Goal: Task Accomplishment & Management: Use online tool/utility

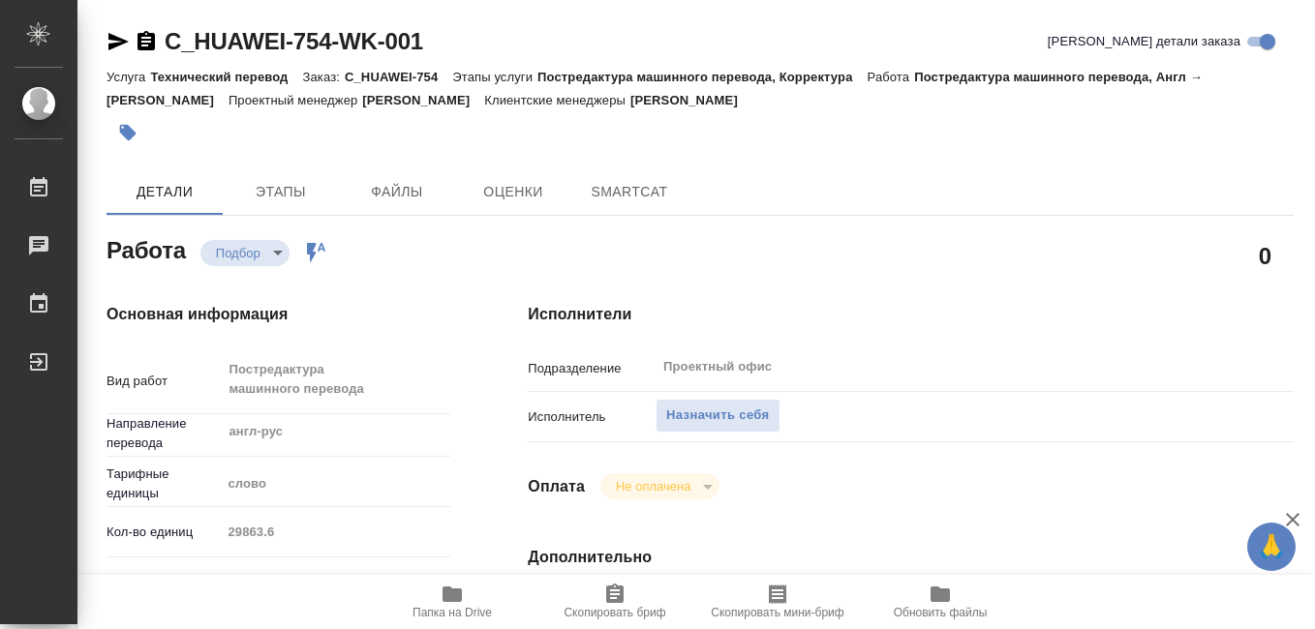
type textarea "x"
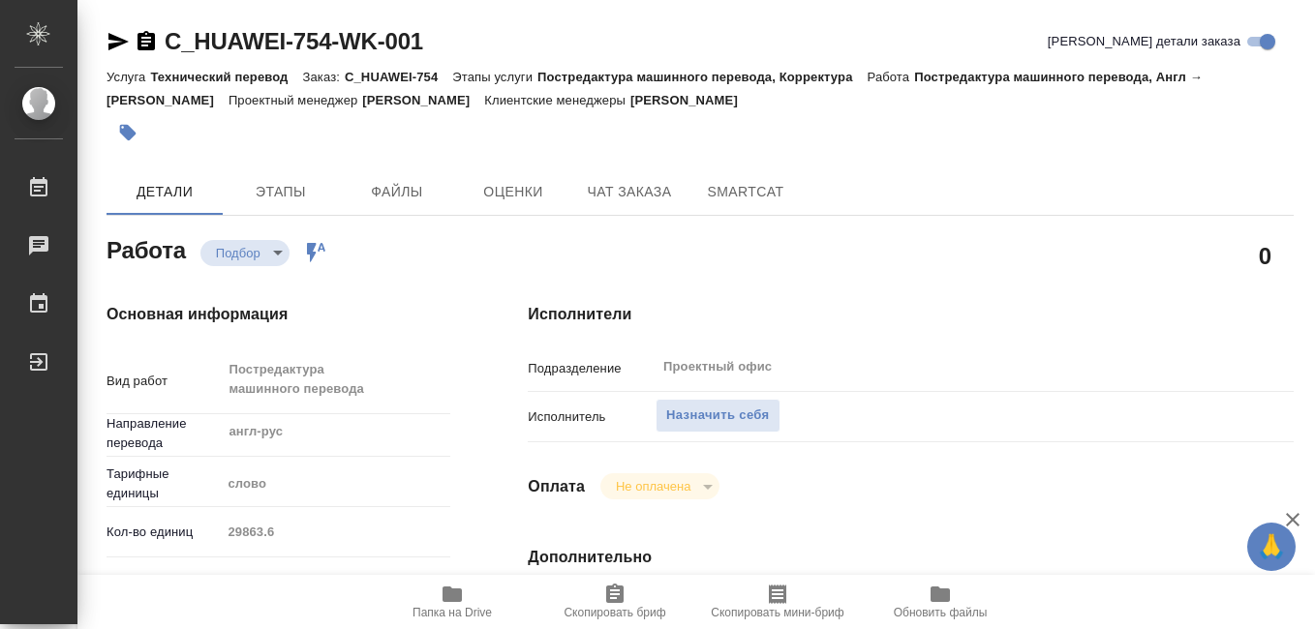
type textarea "x"
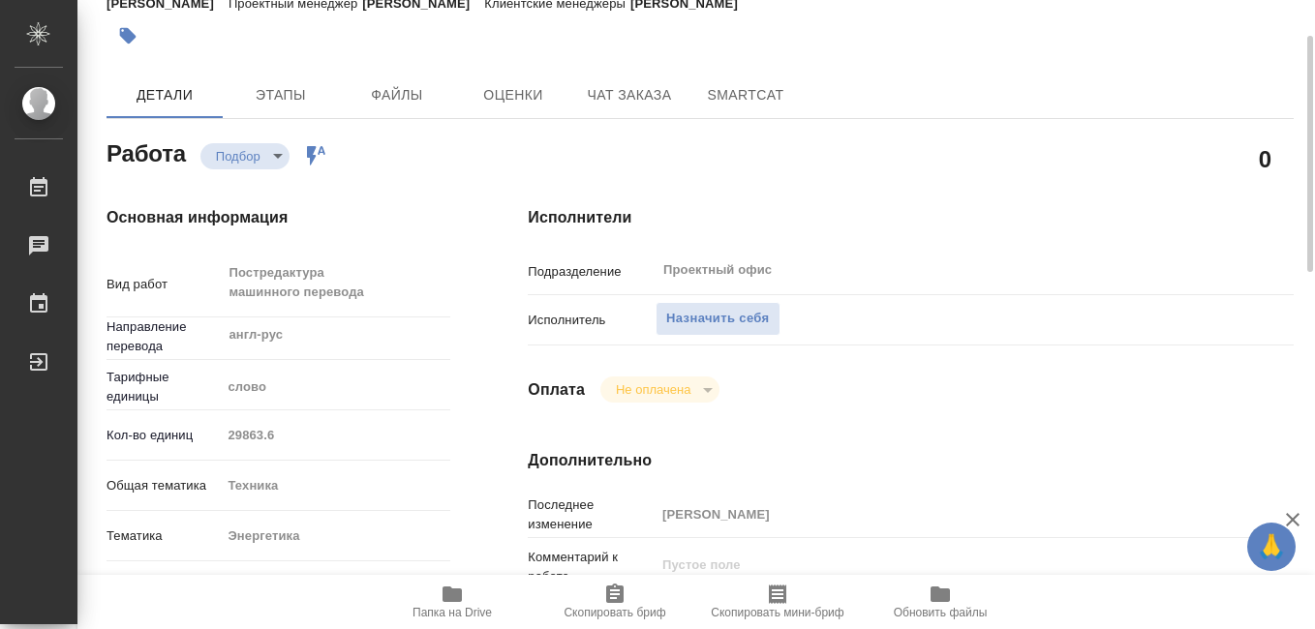
type textarea "x"
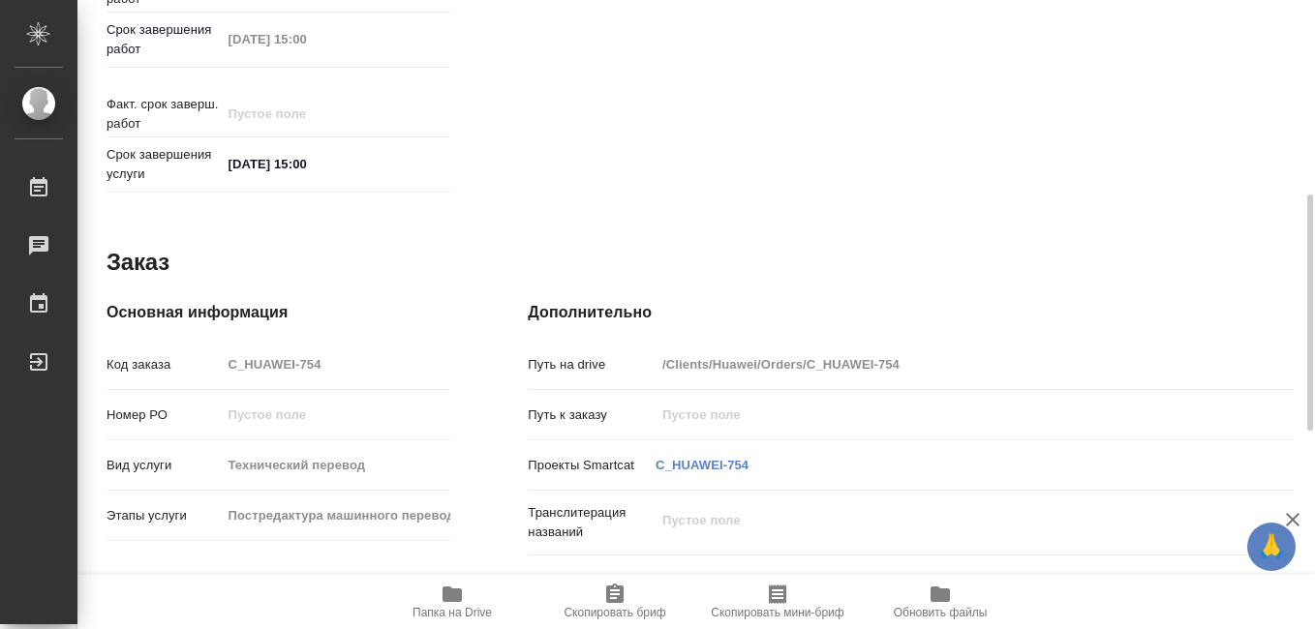
scroll to position [1042, 0]
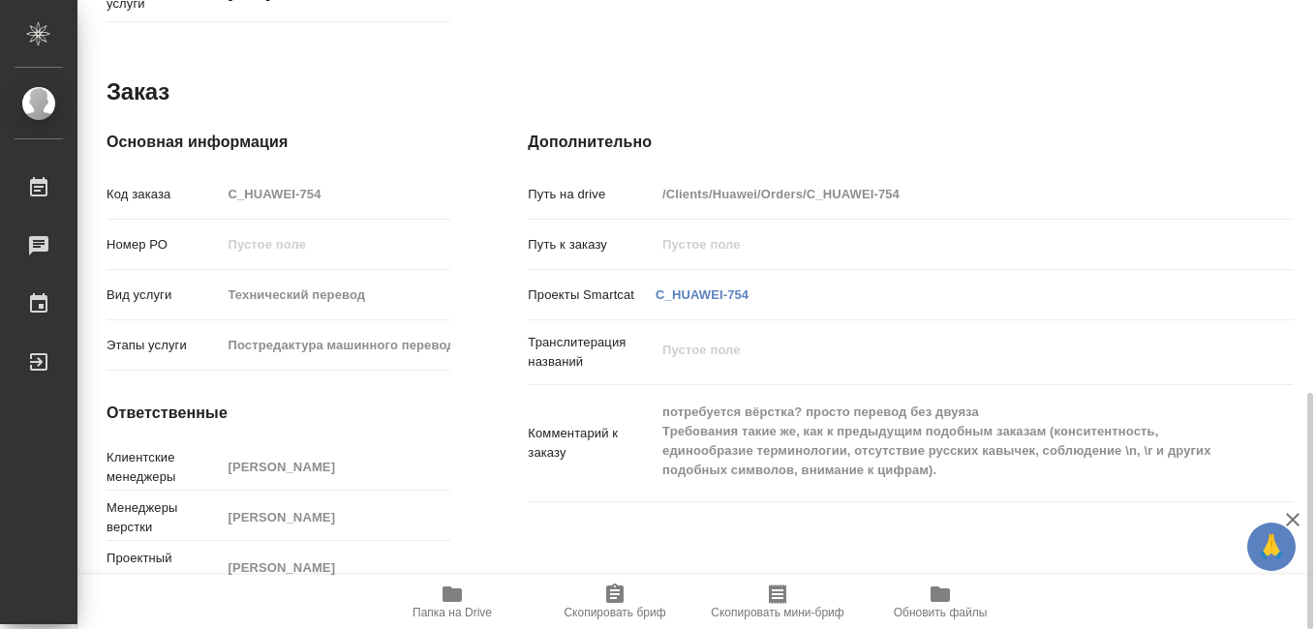
click at [460, 600] on icon "button" at bounding box center [451, 594] width 19 height 15
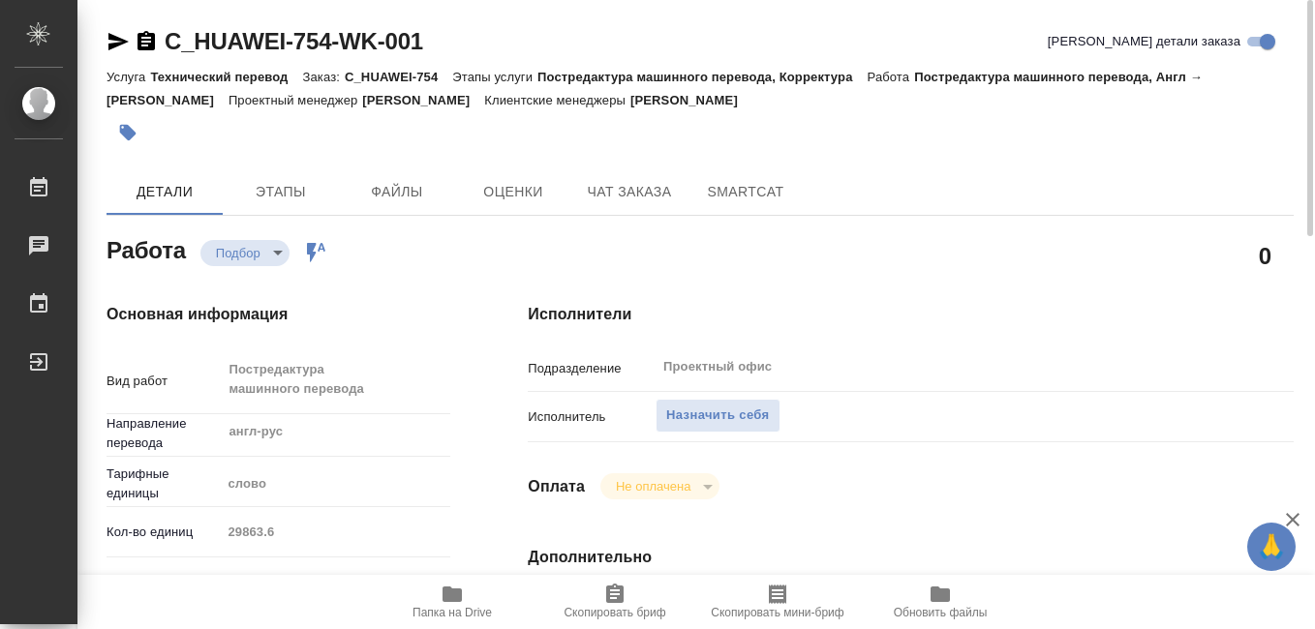
scroll to position [194, 0]
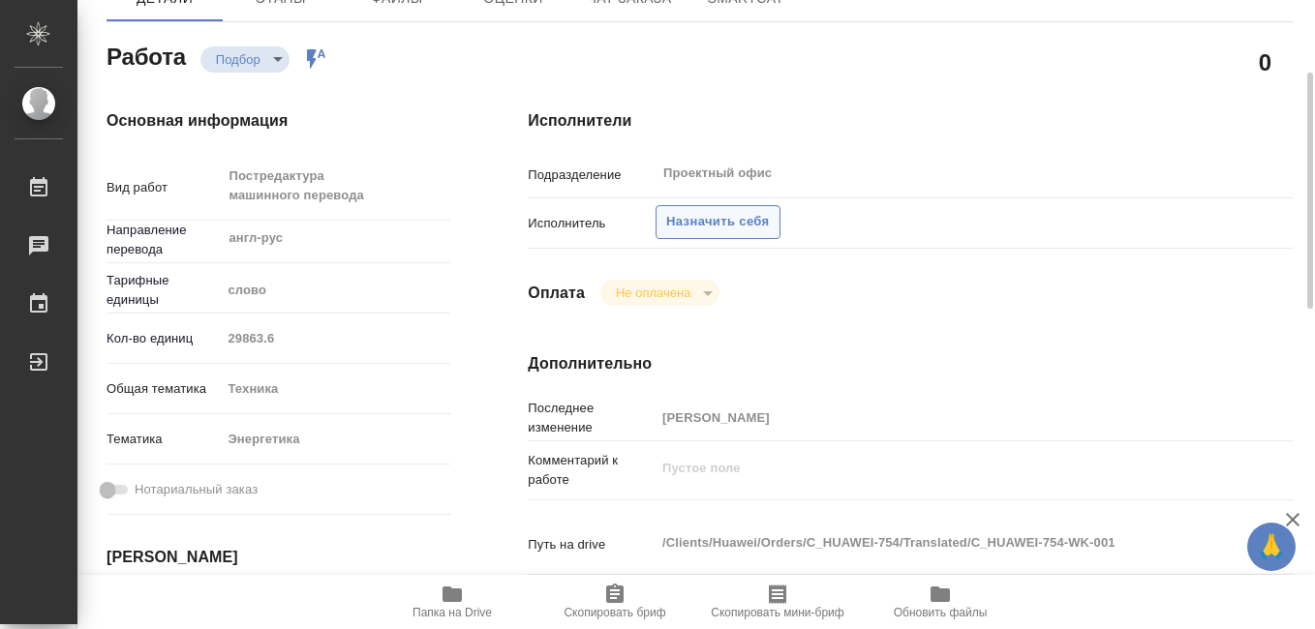
click at [708, 223] on span "Назначить себя" at bounding box center [717, 222] width 103 height 22
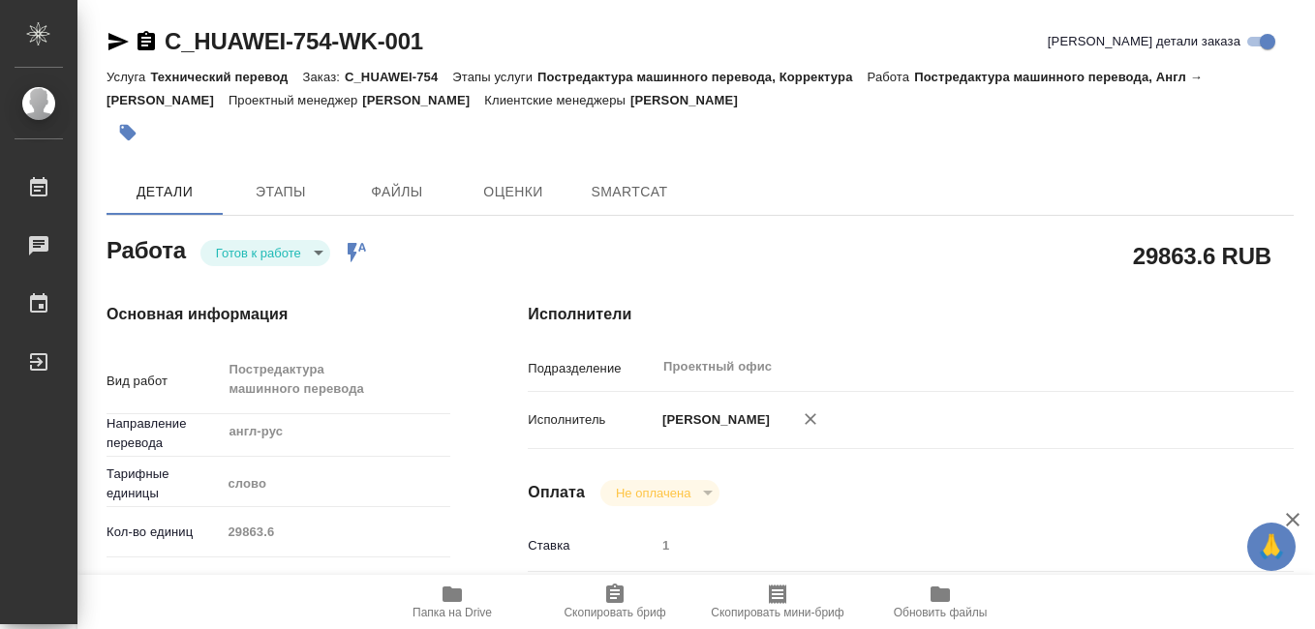
type textarea "x"
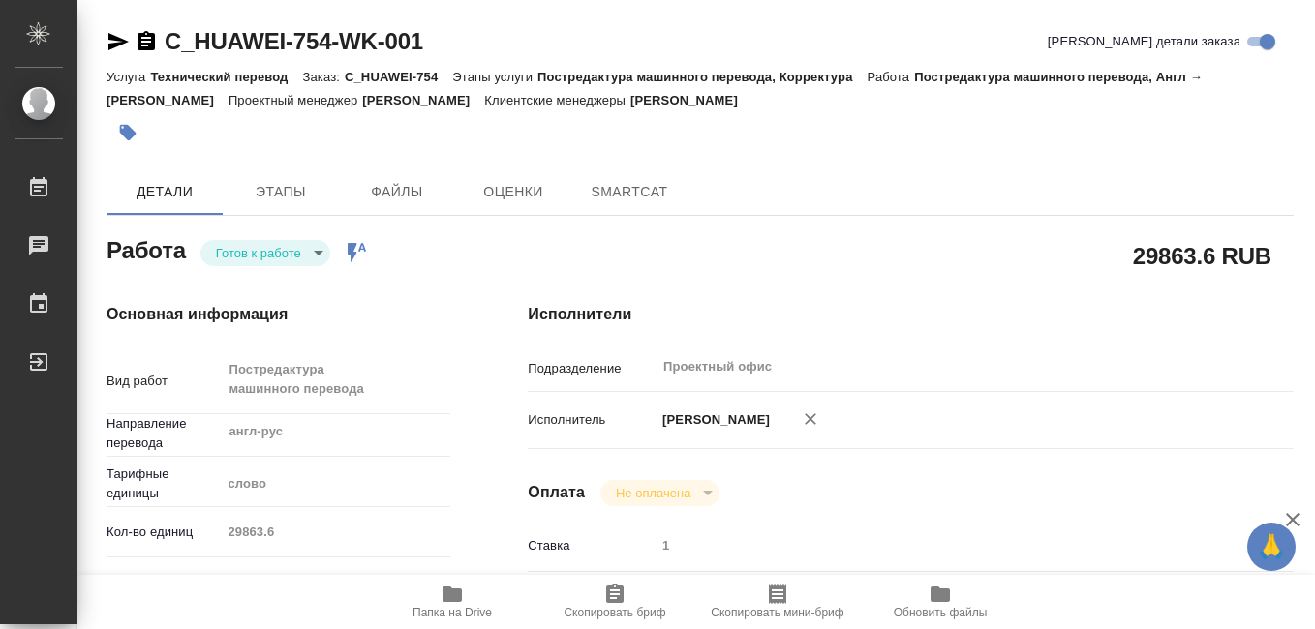
type textarea "x"
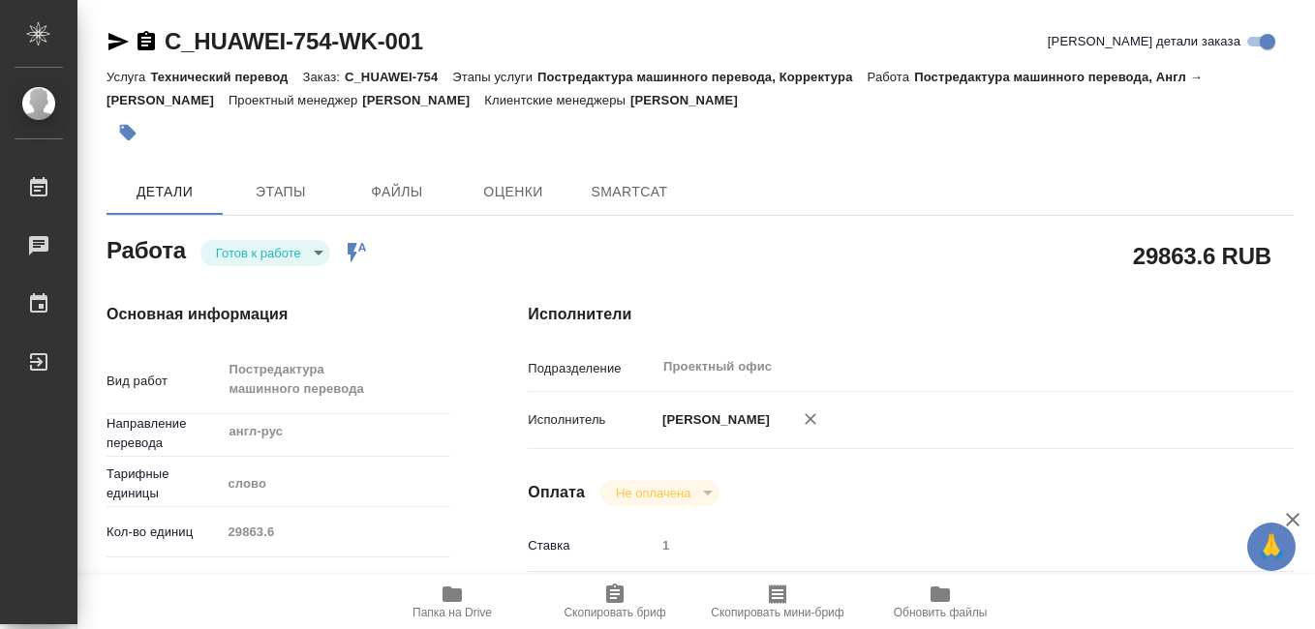
type textarea "x"
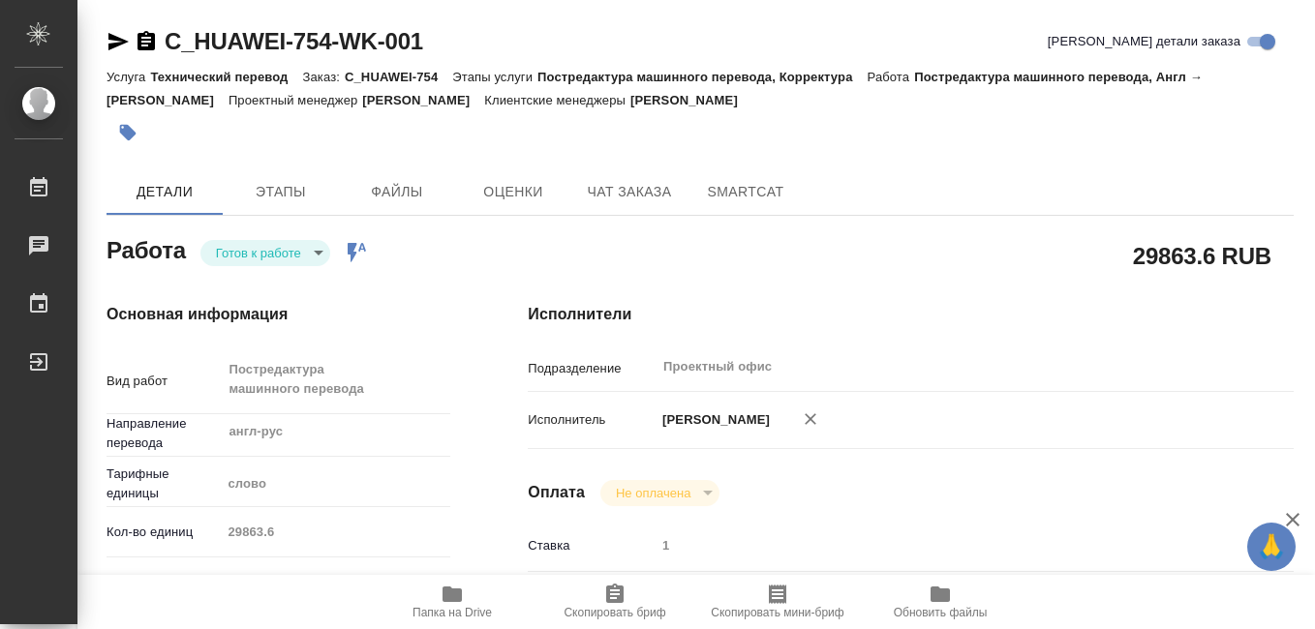
type textarea "x"
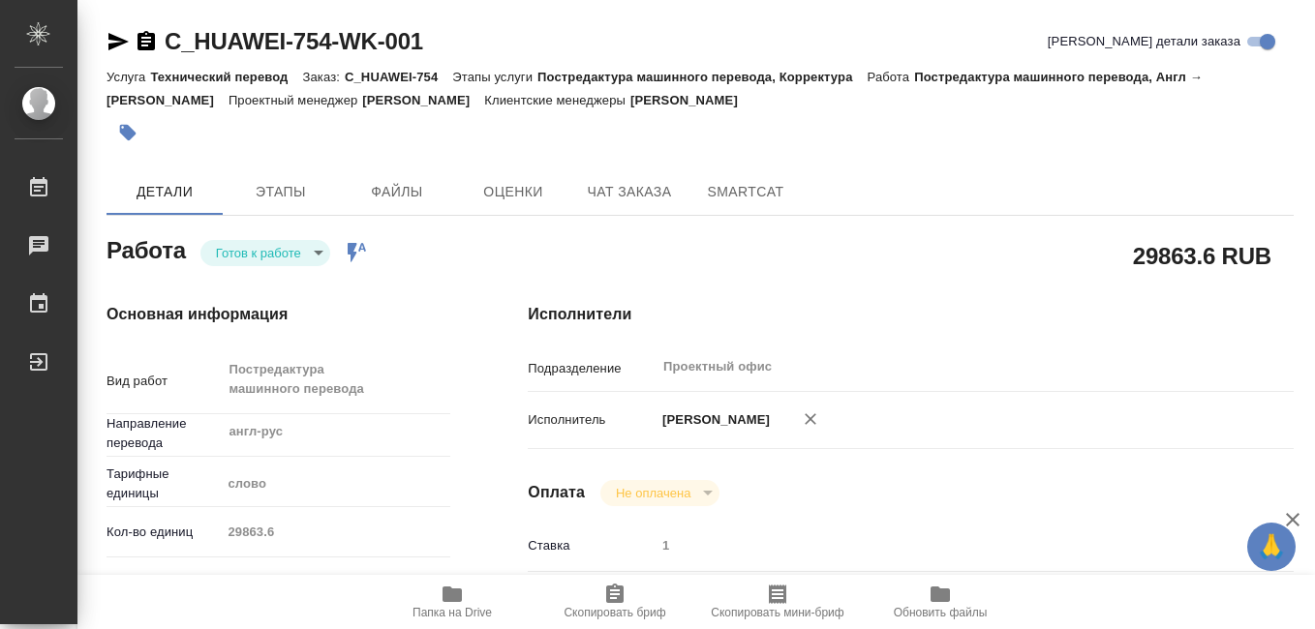
type textarea "x"
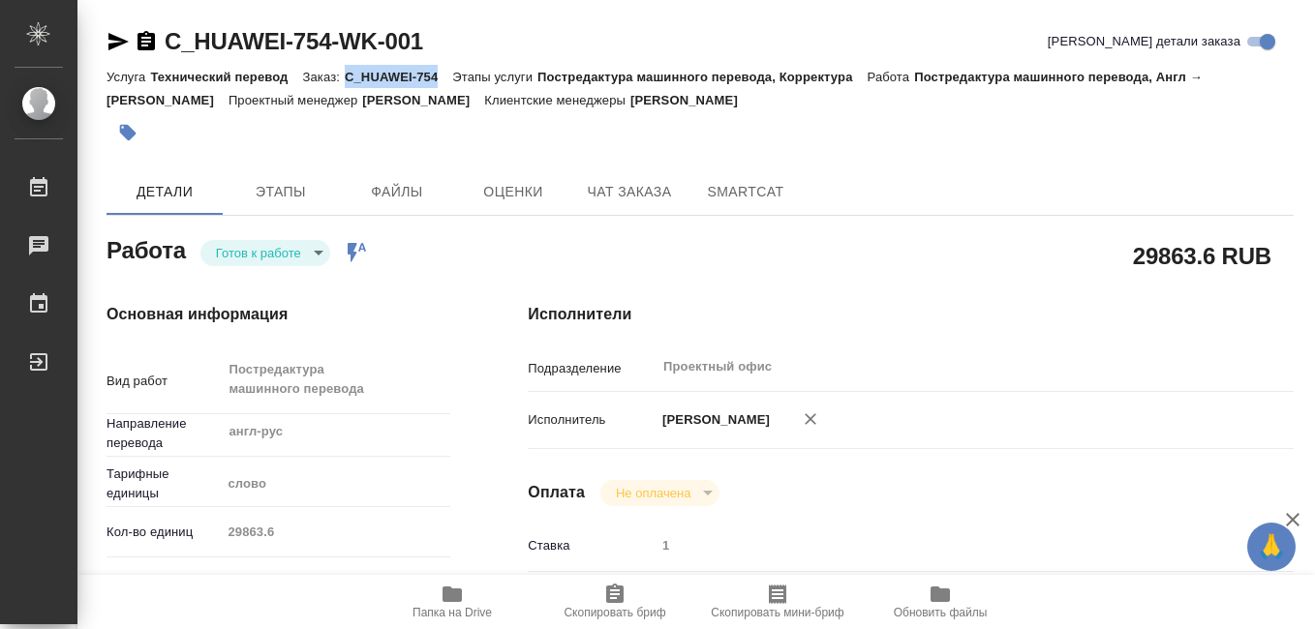
drag, startPoint x: 350, startPoint y: 76, endPoint x: 447, endPoint y: 82, distance: 97.0
click at [447, 82] on p "C_HUAWEI-754" at bounding box center [398, 77] width 107 height 15
drag, startPoint x: 447, startPoint y: 82, endPoint x: 394, endPoint y: 76, distance: 53.7
copy p "C_HUAWEI-754"
